Goal: Find specific page/section

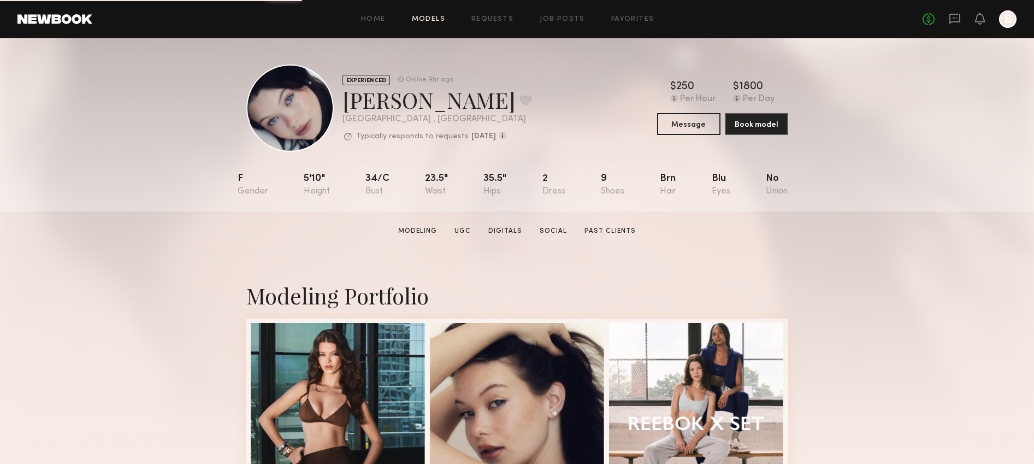
click at [427, 22] on link "Models" at bounding box center [428, 19] width 33 height 7
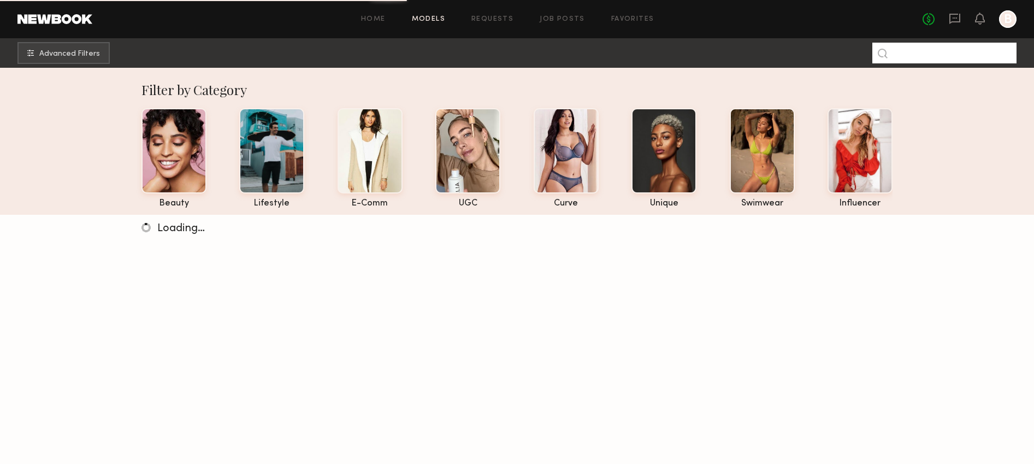
click at [904, 57] on input at bounding box center [944, 53] width 144 height 21
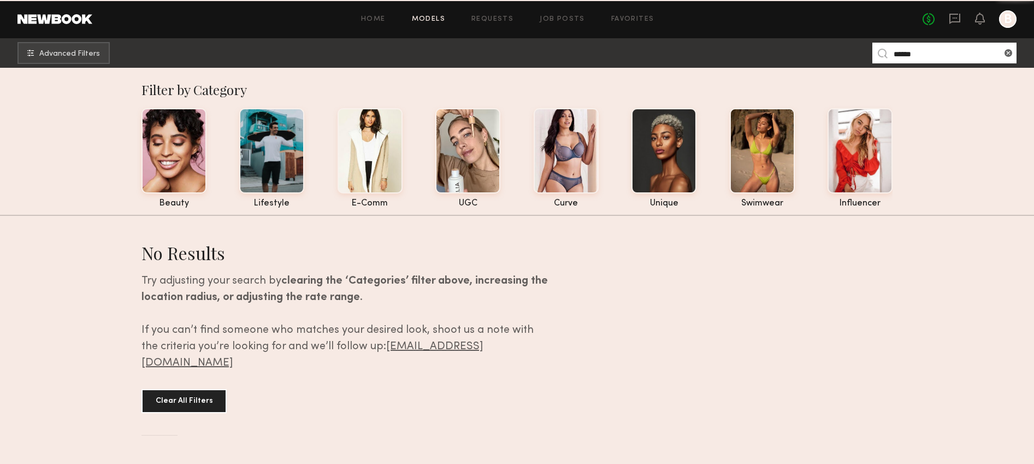
scroll to position [7, 0]
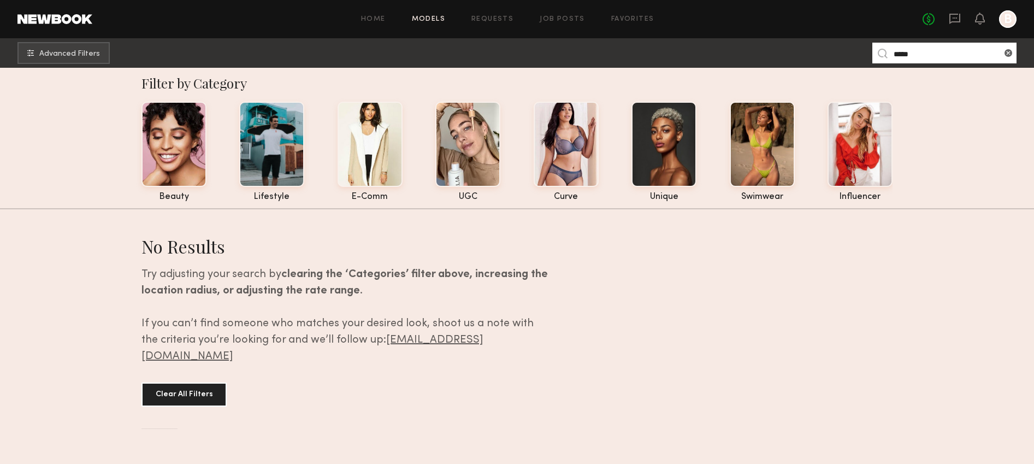
type input "****"
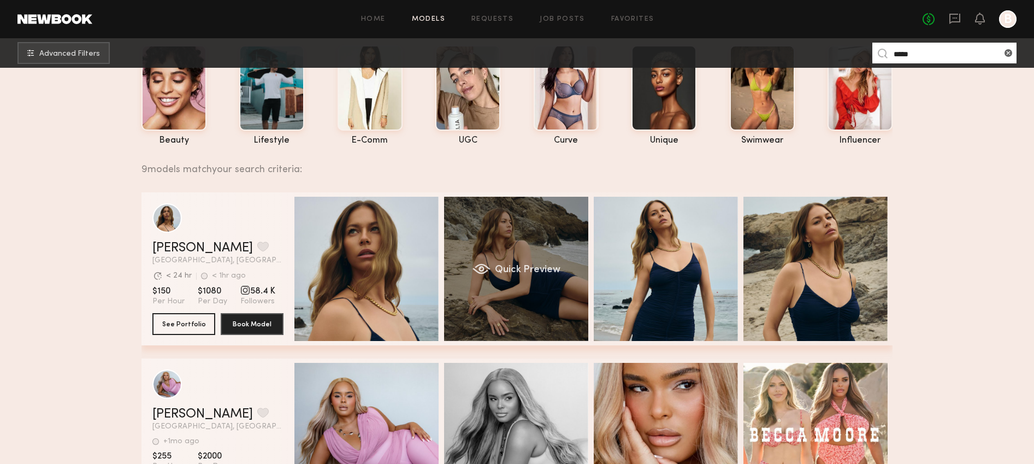
scroll to position [72, 0]
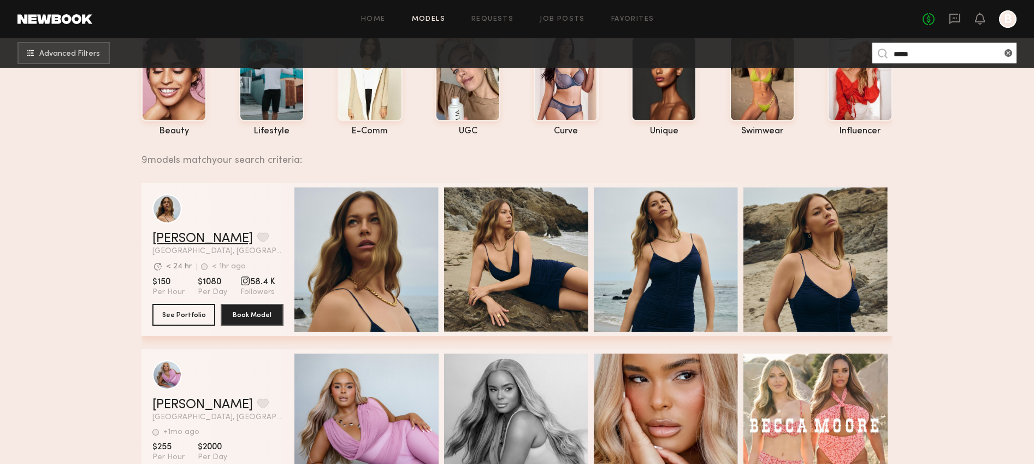
click at [191, 244] on link "[PERSON_NAME]" at bounding box center [202, 238] width 100 height 13
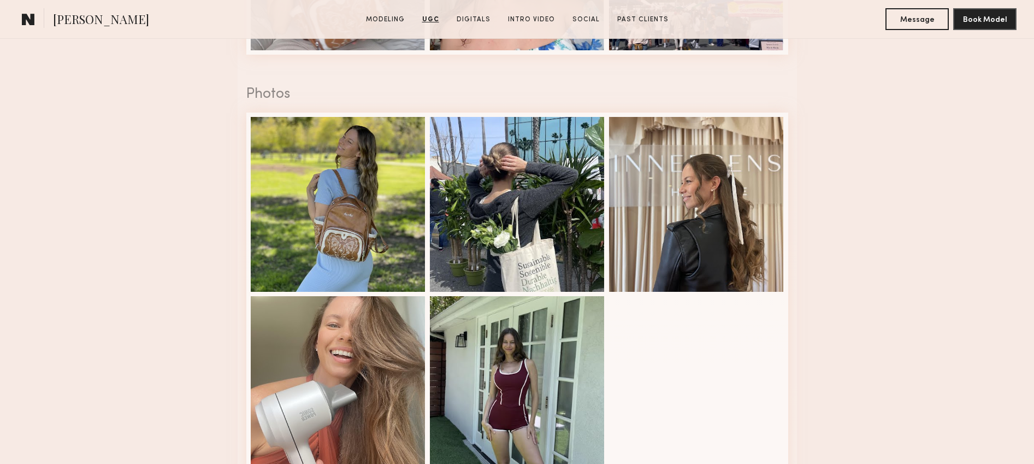
scroll to position [1513, 0]
